Goal: Task Accomplishment & Management: Manage account settings

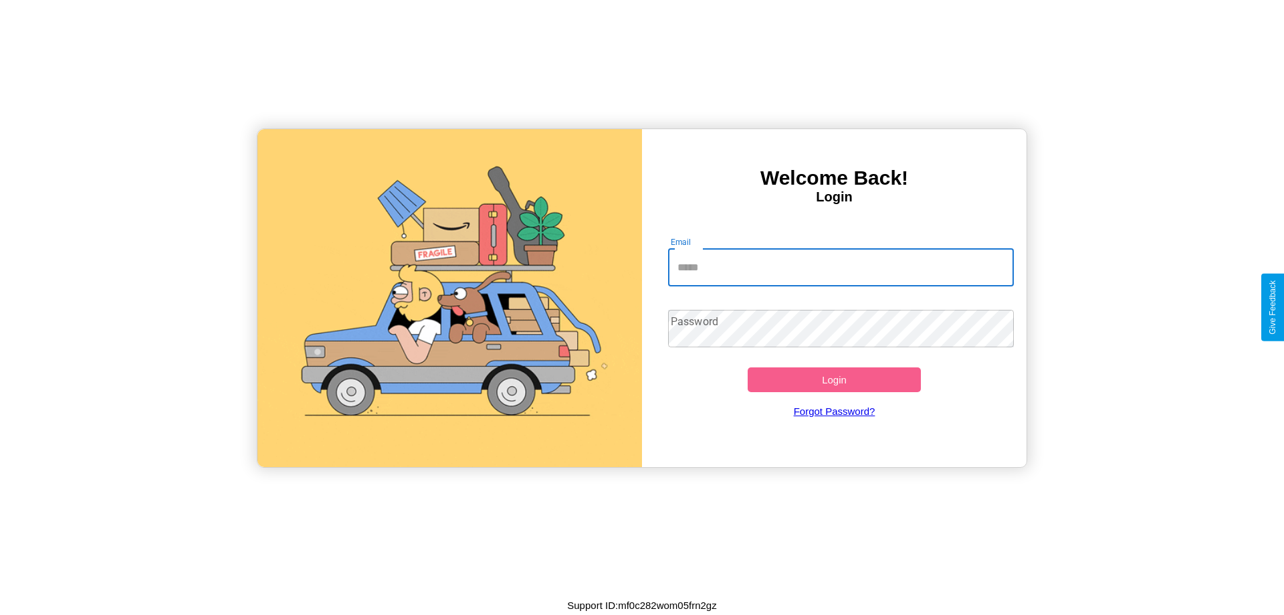
click at [841, 267] on input "Email" at bounding box center [841, 267] width 346 height 37
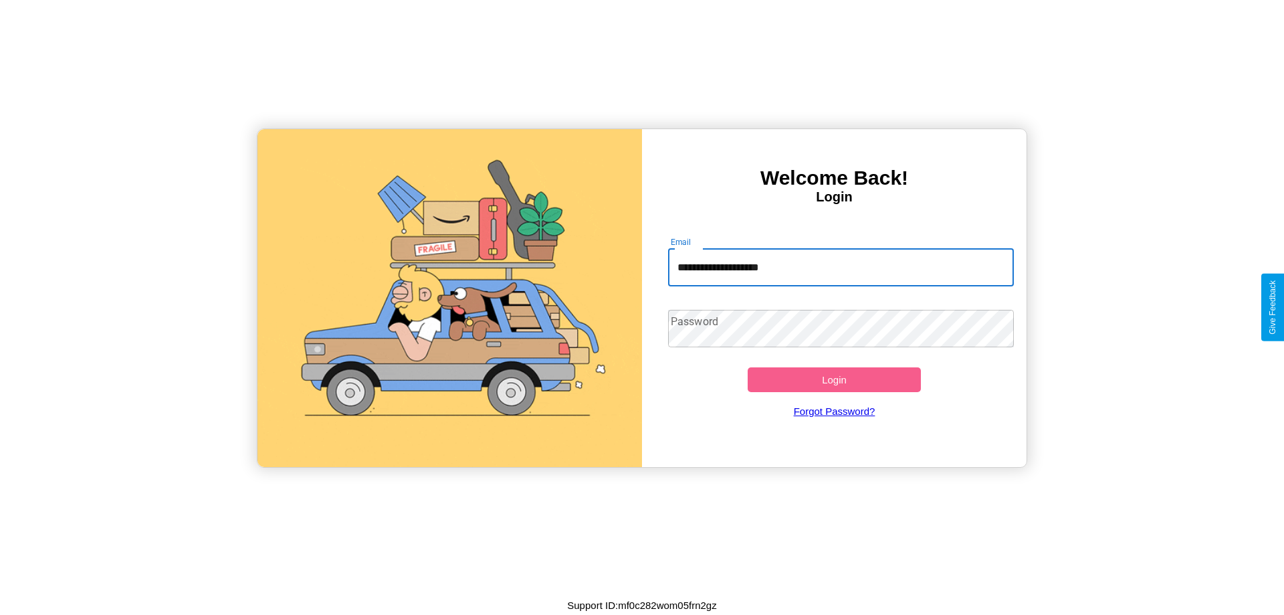
type input "**********"
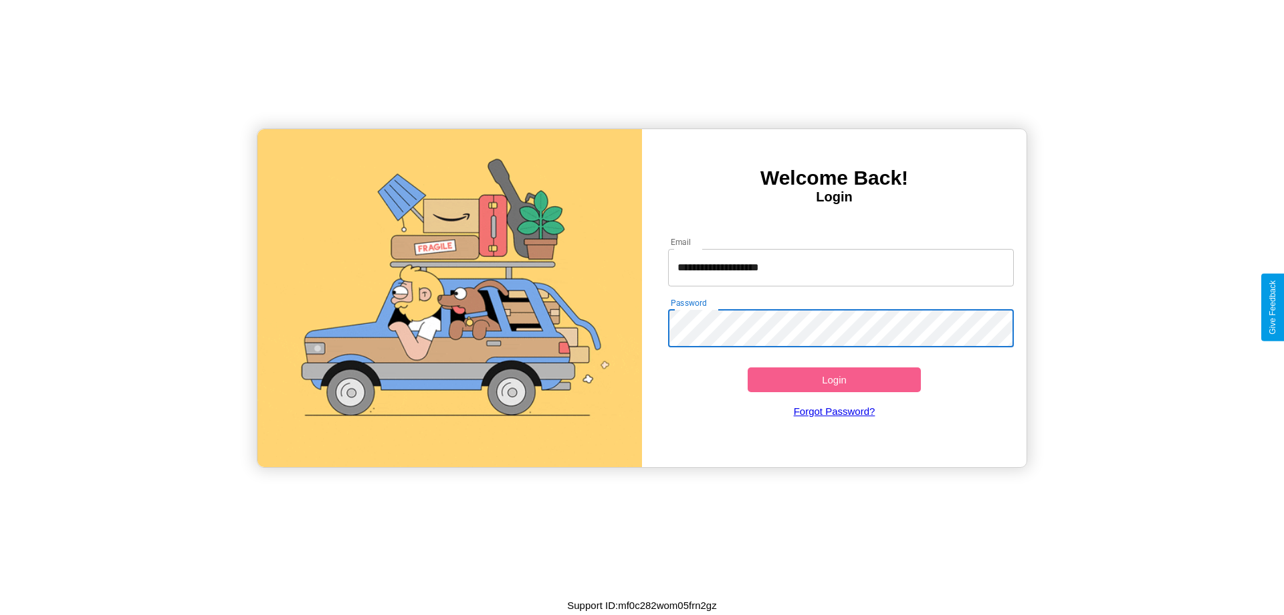
click at [834, 379] on button "Login" at bounding box center [834, 379] width 173 height 25
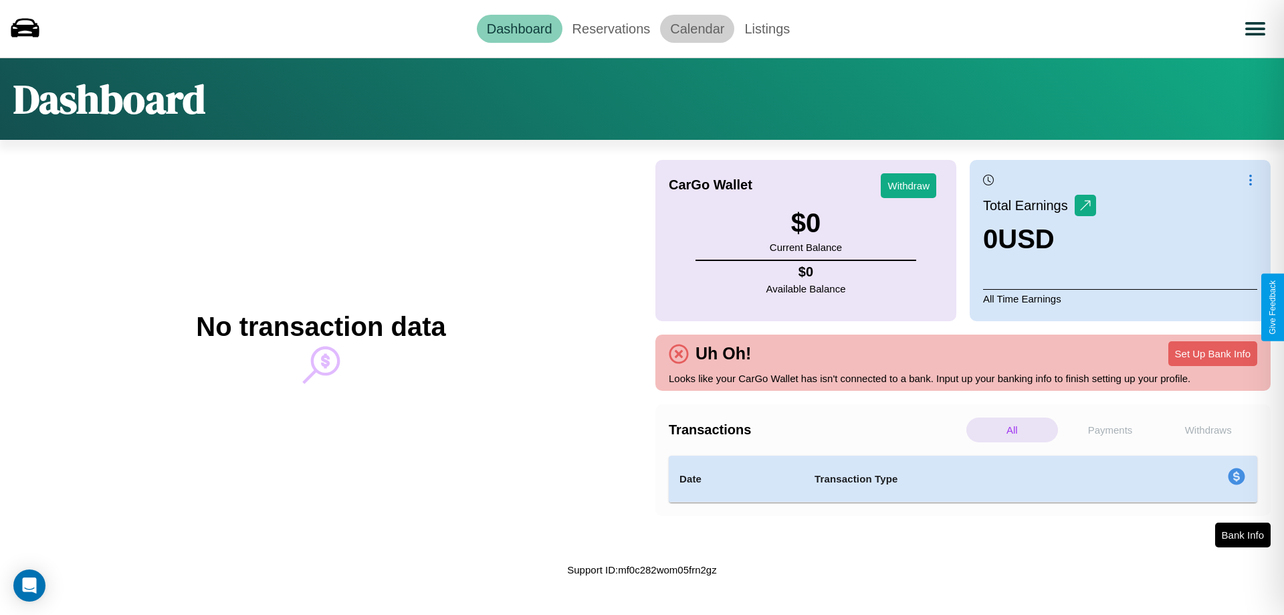
click at [697, 28] on link "Calendar" at bounding box center [697, 29] width 74 height 28
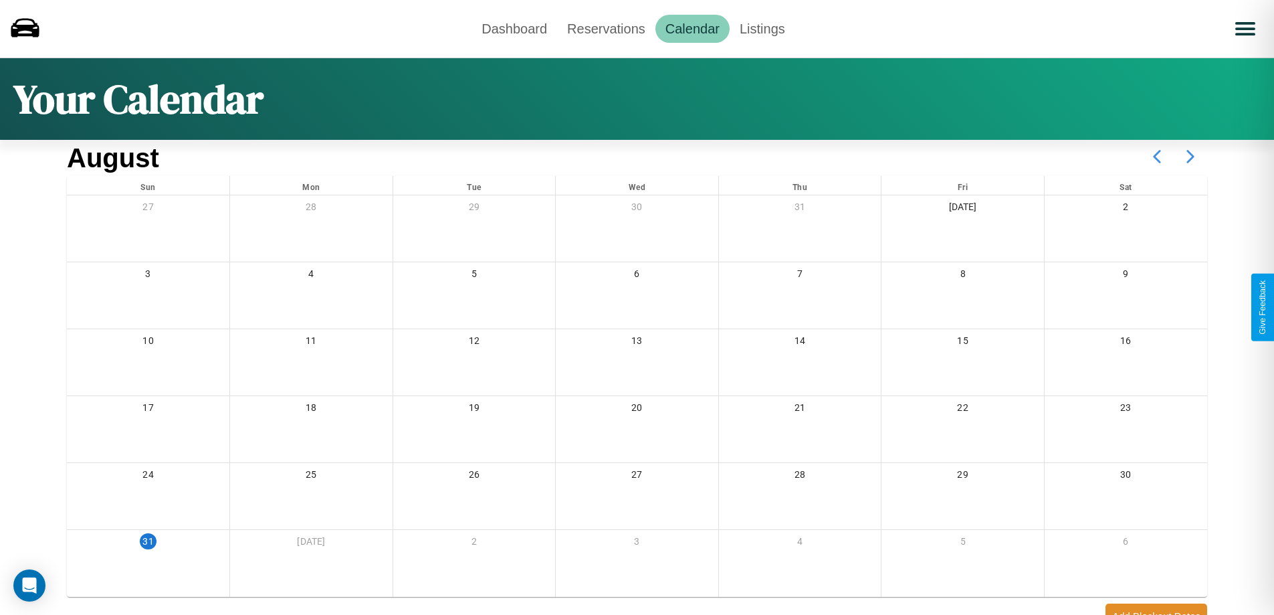
click at [1190, 156] on icon at bounding box center [1190, 156] width 33 height 33
click at [606, 28] on link "Reservations" at bounding box center [606, 29] width 98 height 28
